Goal: Task Accomplishment & Management: Manage account settings

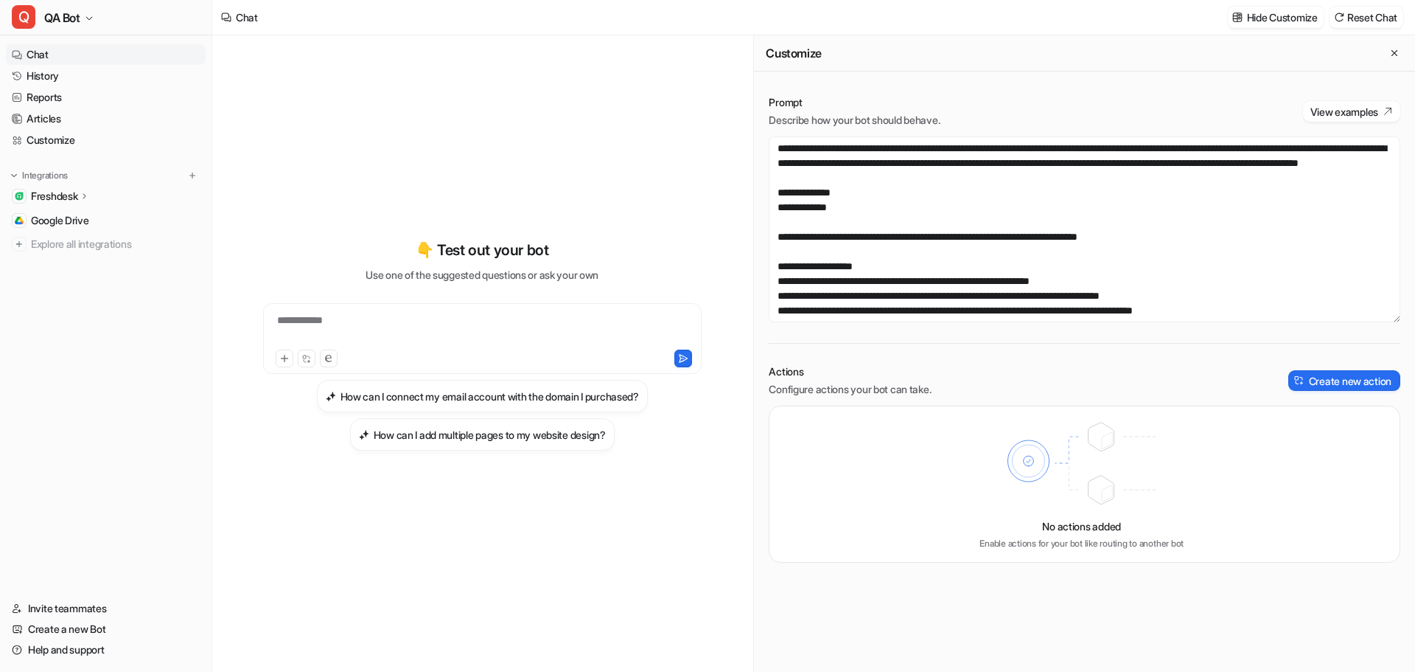
scroll to position [663, 0]
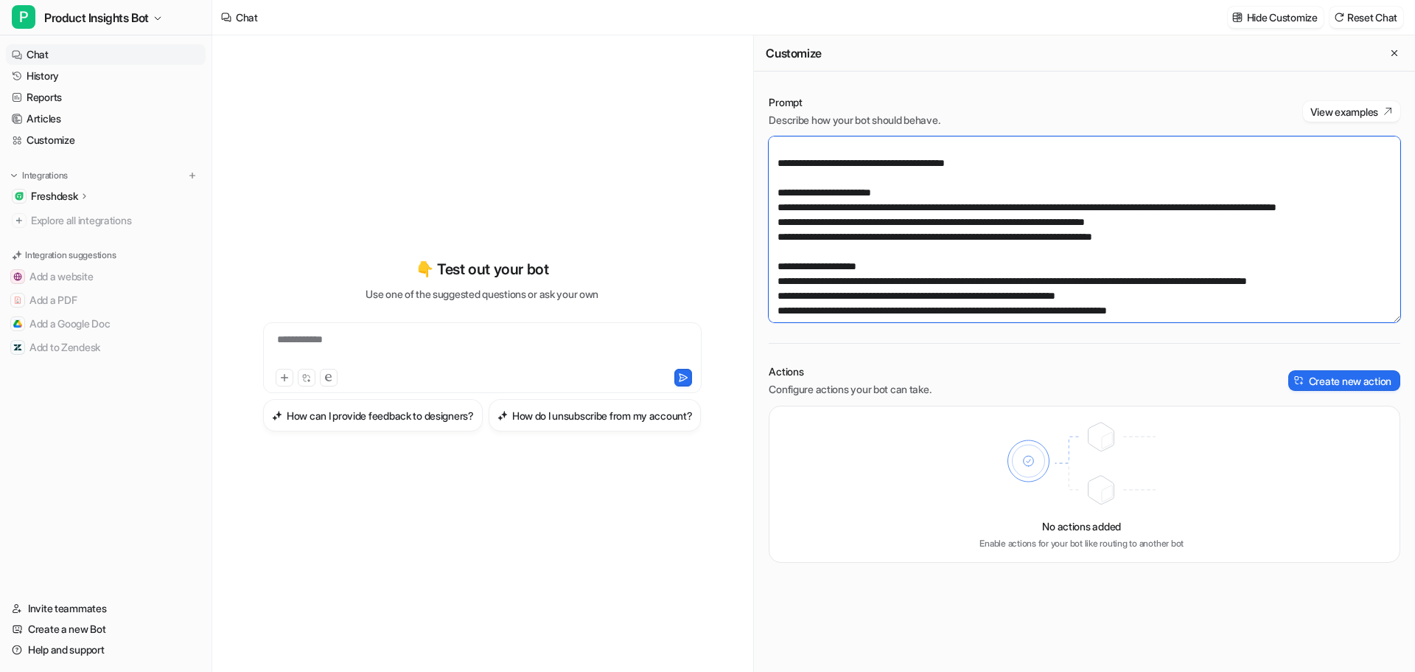
scroll to position [693, 0]
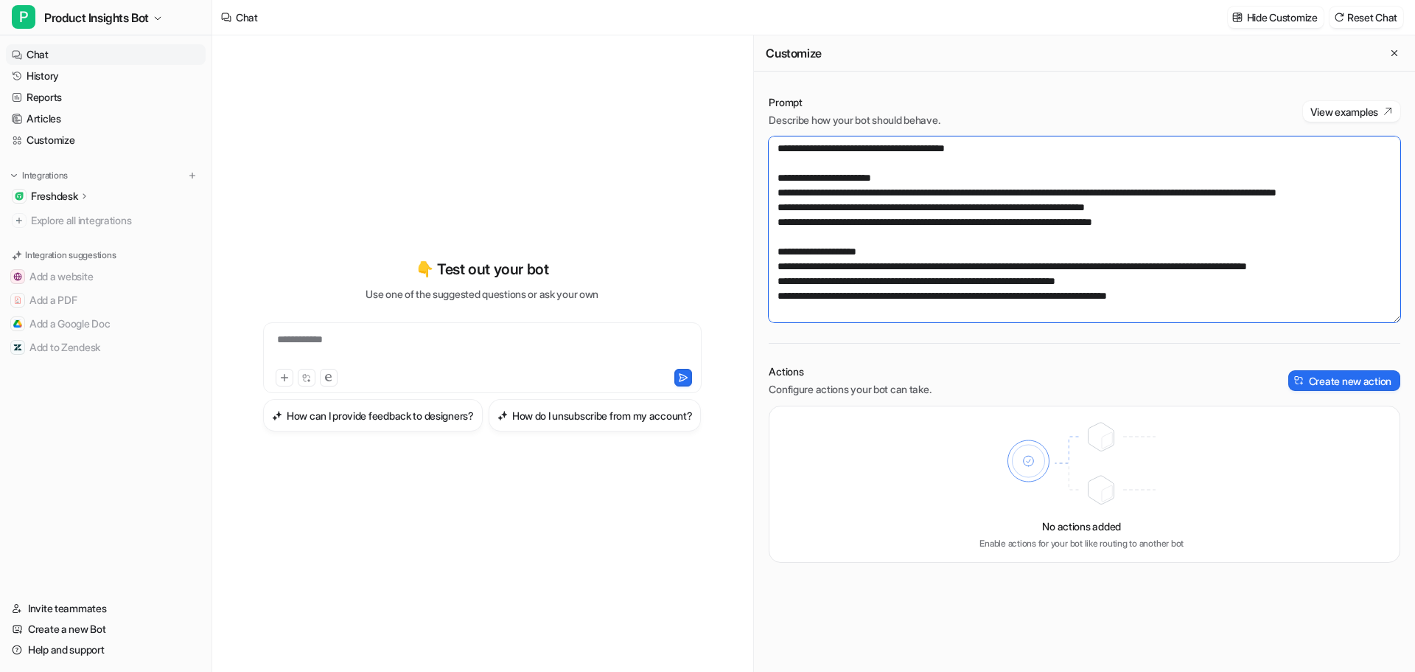
click at [918, 169] on textarea at bounding box center [1085, 229] width 632 height 186
click at [850, 204] on textarea at bounding box center [1085, 229] width 632 height 186
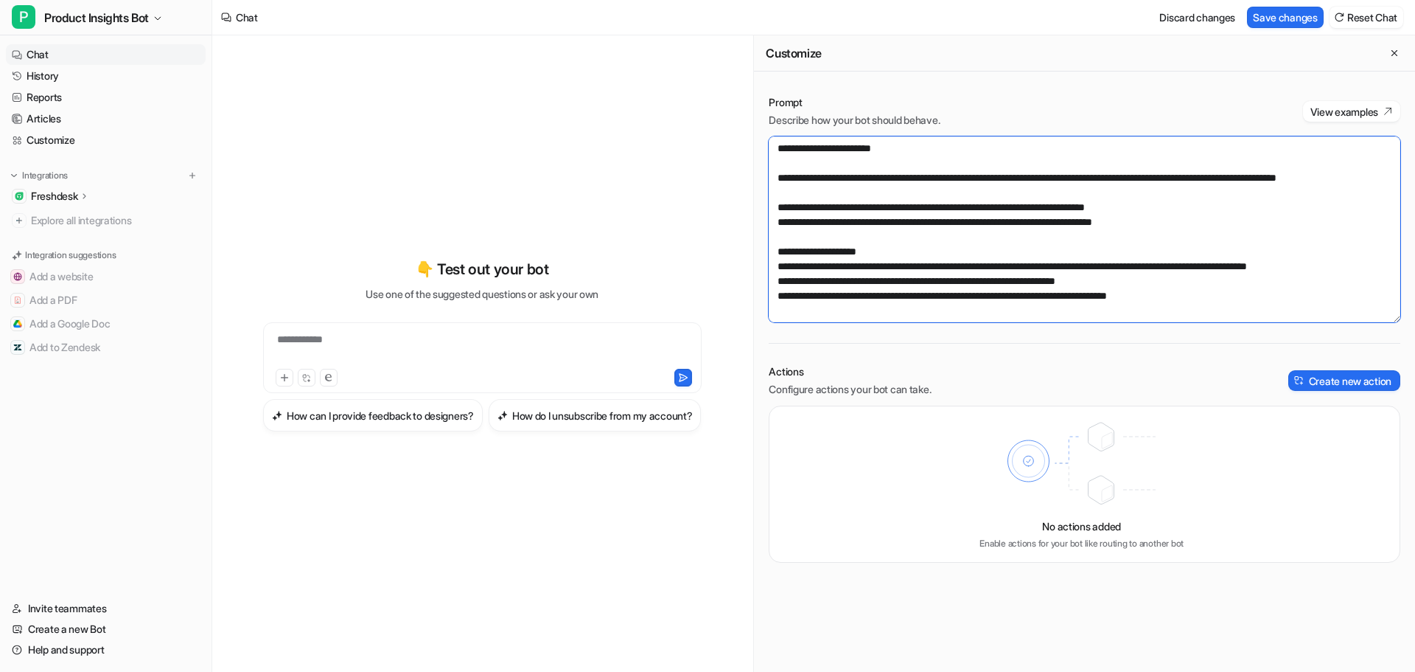
click at [1185, 237] on textarea at bounding box center [1085, 229] width 632 height 186
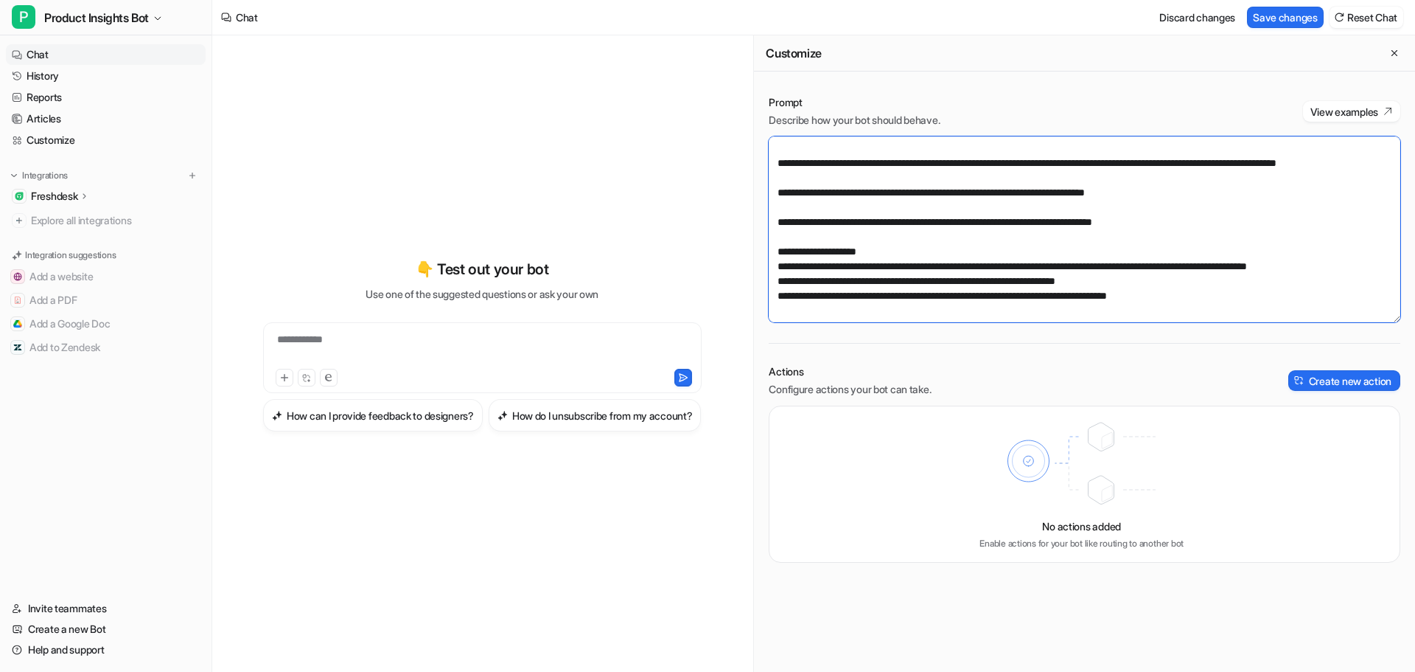
scroll to position [737, 0]
click at [904, 250] on textarea at bounding box center [1085, 229] width 632 height 186
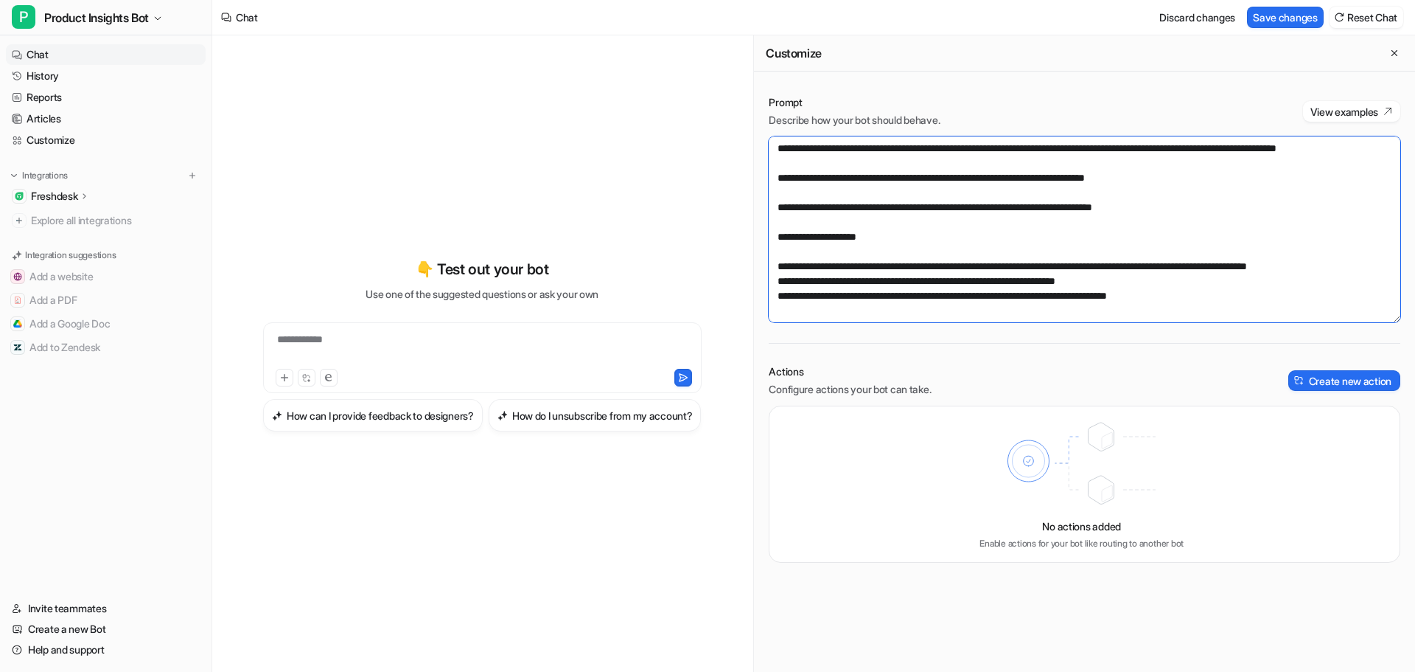
click at [1196, 290] on textarea at bounding box center [1085, 229] width 632 height 186
click at [1359, 280] on textarea at bounding box center [1085, 229] width 632 height 186
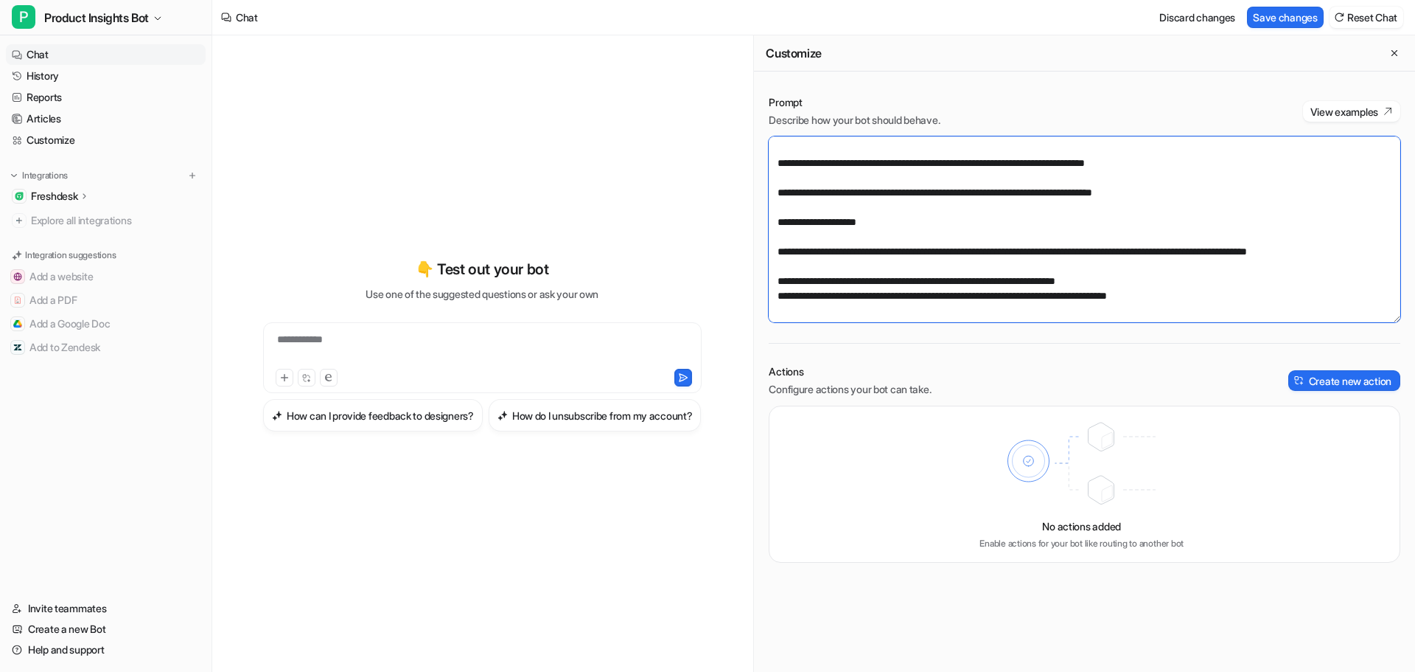
click at [1162, 309] on textarea at bounding box center [1085, 229] width 632 height 186
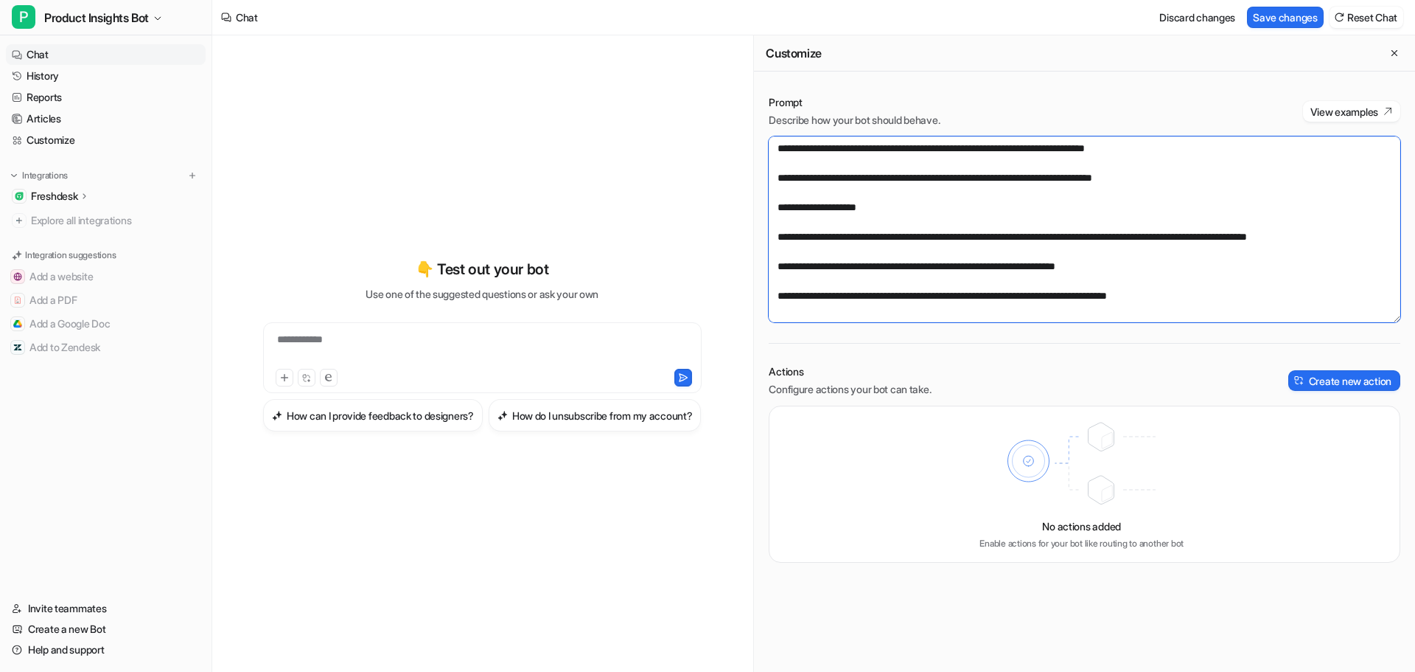
scroll to position [634, 0]
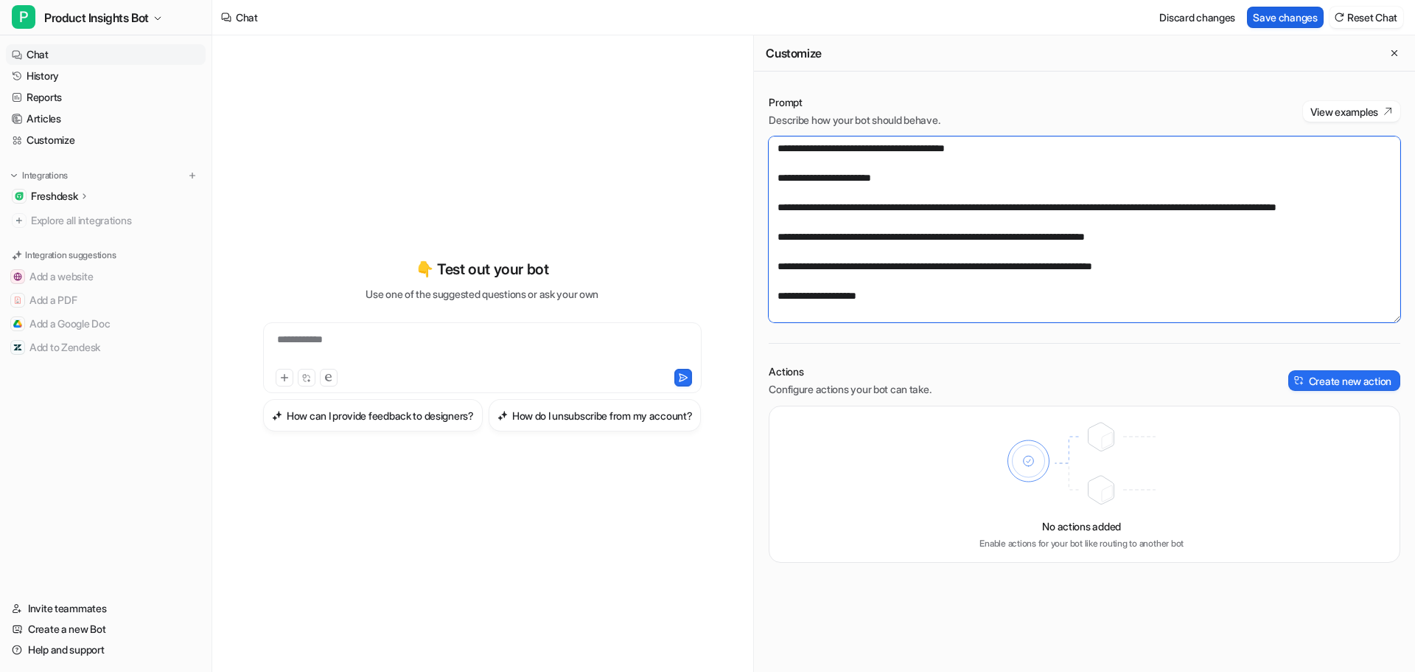
type textarea "**********"
click at [1265, 17] on button "Save changes" at bounding box center [1285, 17] width 77 height 21
